Goal: Complete application form

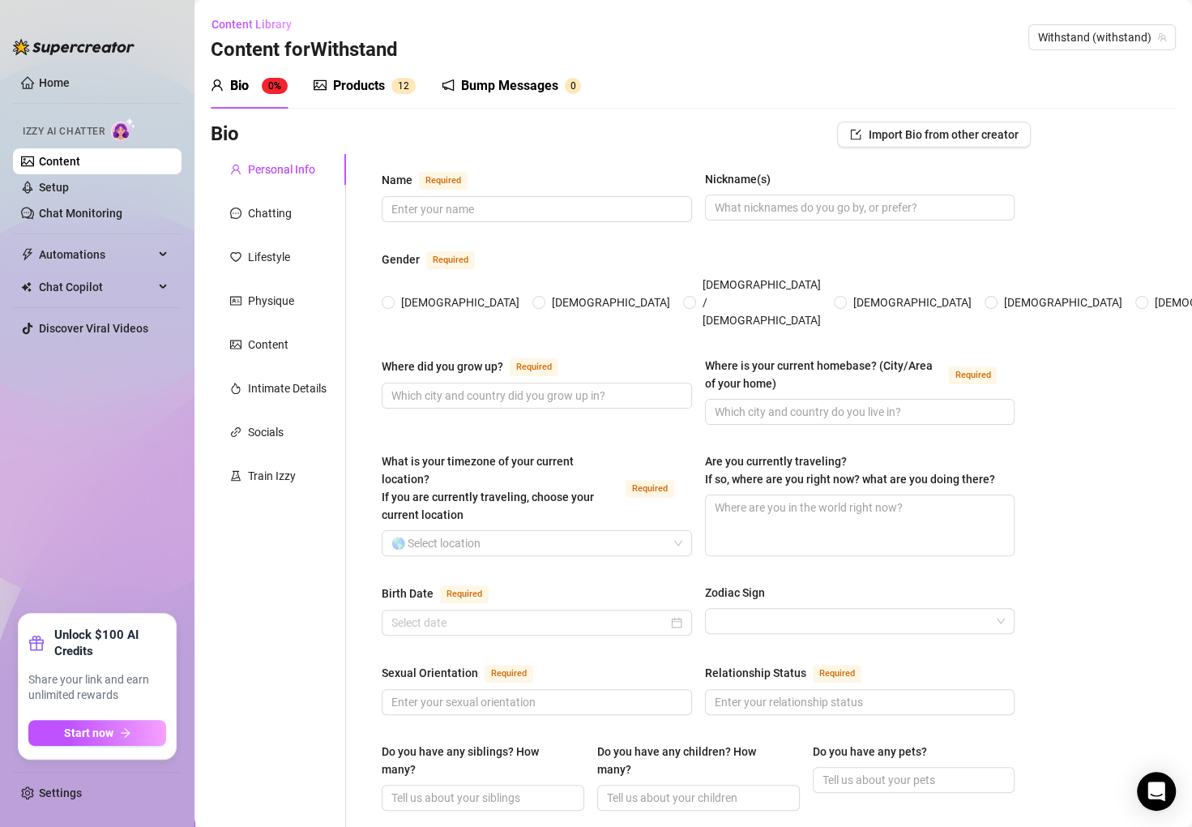
click at [124, 447] on ul "Home Izzy AI Chatter Content Setup Chat Monitoring Automations Chat Copilot Dis…" at bounding box center [97, 335] width 169 height 544
click at [122, 427] on ul "Home Izzy AI Chatter Content Setup Chat Monitoring Automations Chat Copilot Dis…" at bounding box center [97, 335] width 169 height 544
click at [532, 613] on input "Birth Date Required" at bounding box center [529, 622] width 276 height 18
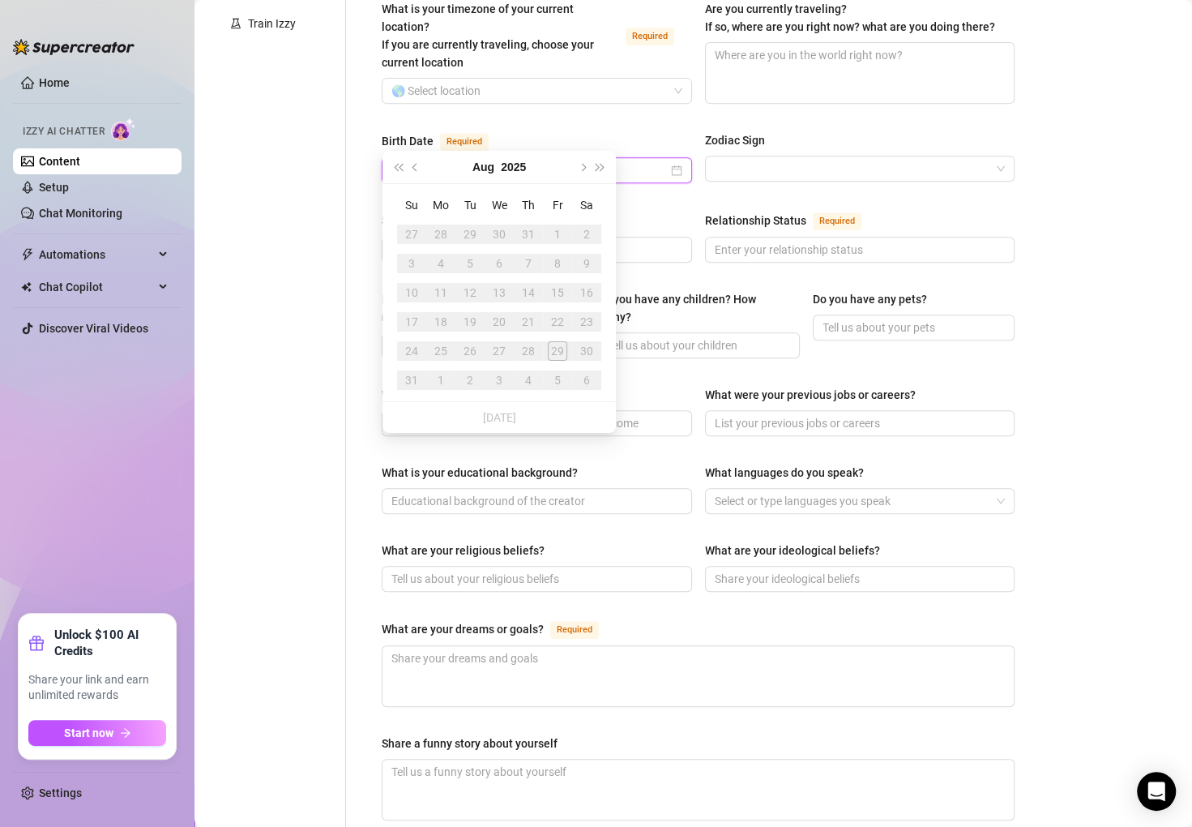
scroll to position [457, 0]
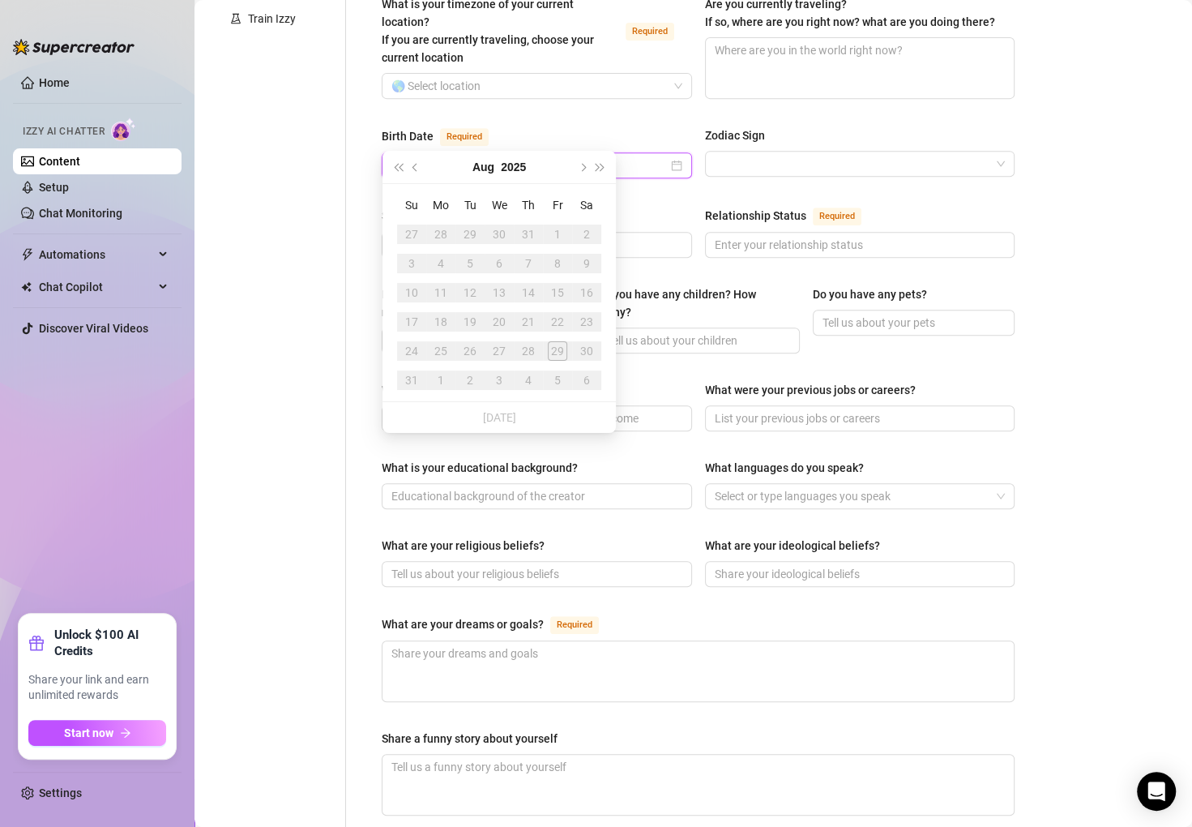
type input "Oki,ll,k.llll like"
click at [596, 160] on button "Next year (Control + right)" at bounding box center [601, 167] width 18 height 32
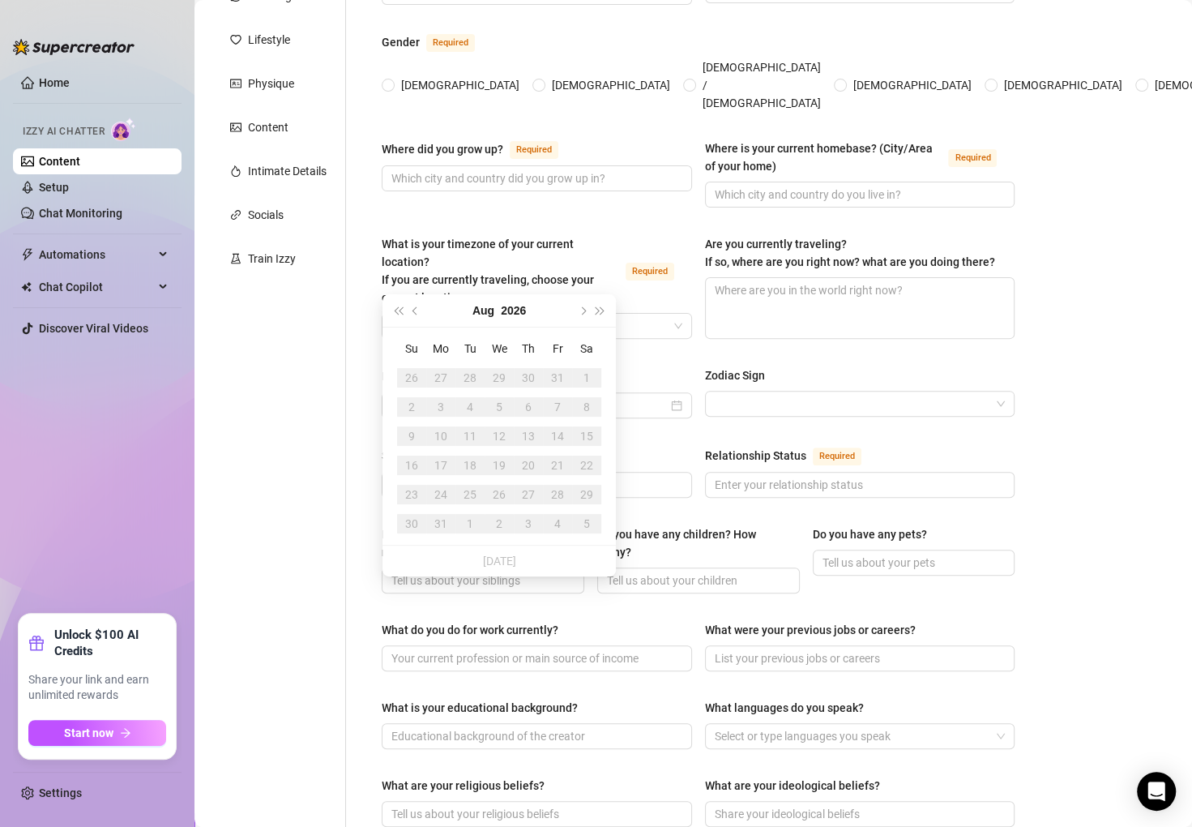
scroll to position [0, 0]
